Goal: Task Accomplishment & Management: Use online tool/utility

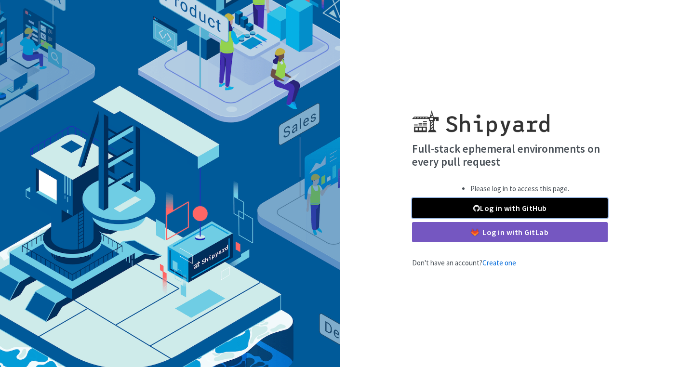
click at [540, 213] on link "Log in with GitHub" at bounding box center [510, 208] width 196 height 20
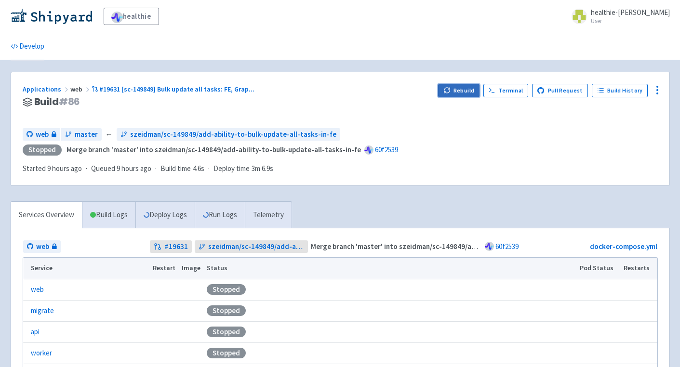
click at [457, 92] on button "Rebuild" at bounding box center [458, 90] width 41 height 13
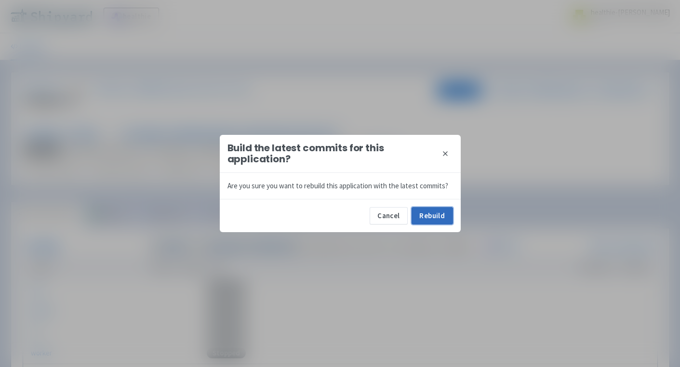
click at [429, 212] on button "Rebuild" at bounding box center [431, 215] width 41 height 17
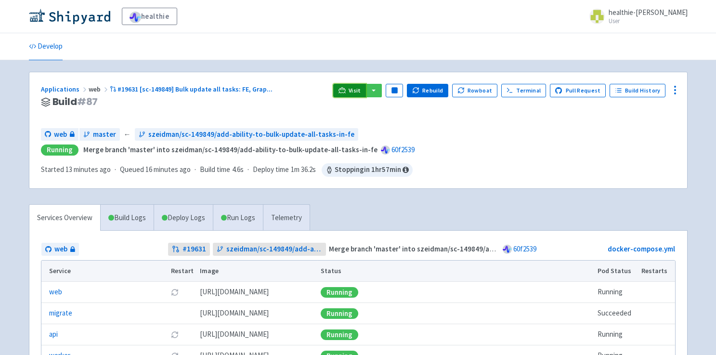
click at [352, 86] on link "Visit" at bounding box center [349, 90] width 33 height 13
